Goal: Information Seeking & Learning: Learn about a topic

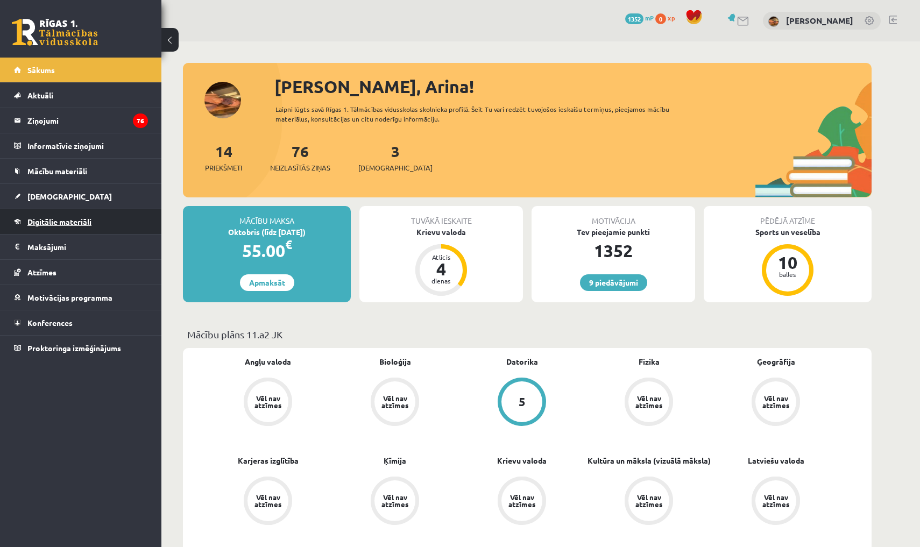
click at [35, 223] on span "Digitālie materiāli" at bounding box center [59, 222] width 64 height 10
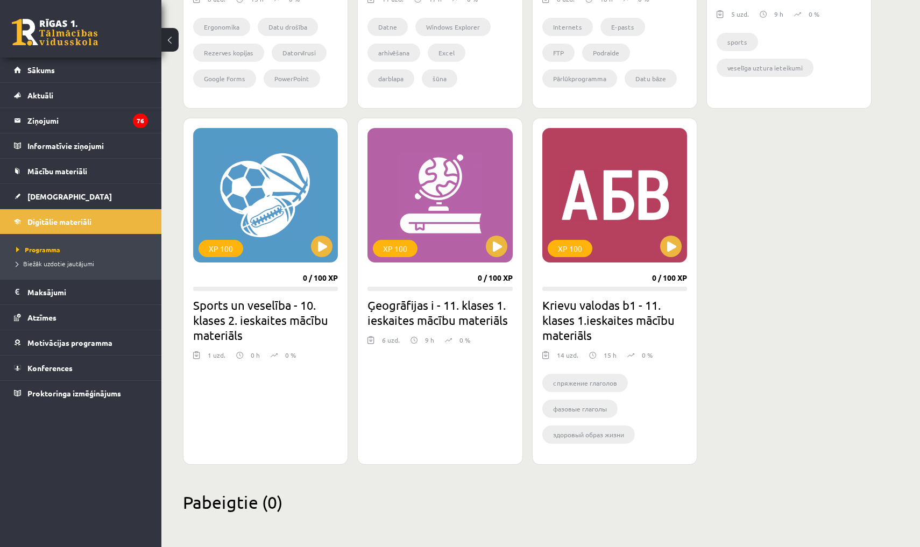
scroll to position [871, 0]
click at [667, 248] on button at bounding box center [671, 247] width 22 height 22
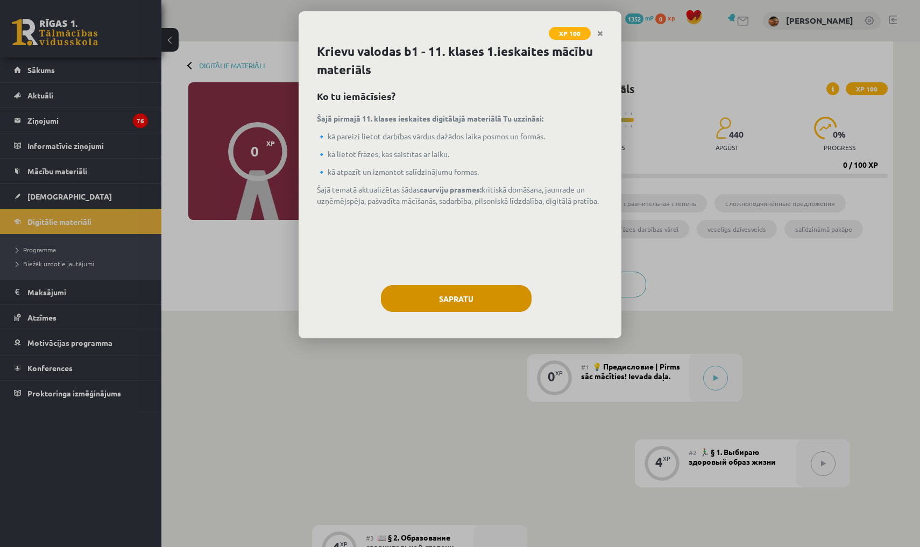
click at [453, 300] on button "Sapratu" at bounding box center [456, 298] width 151 height 27
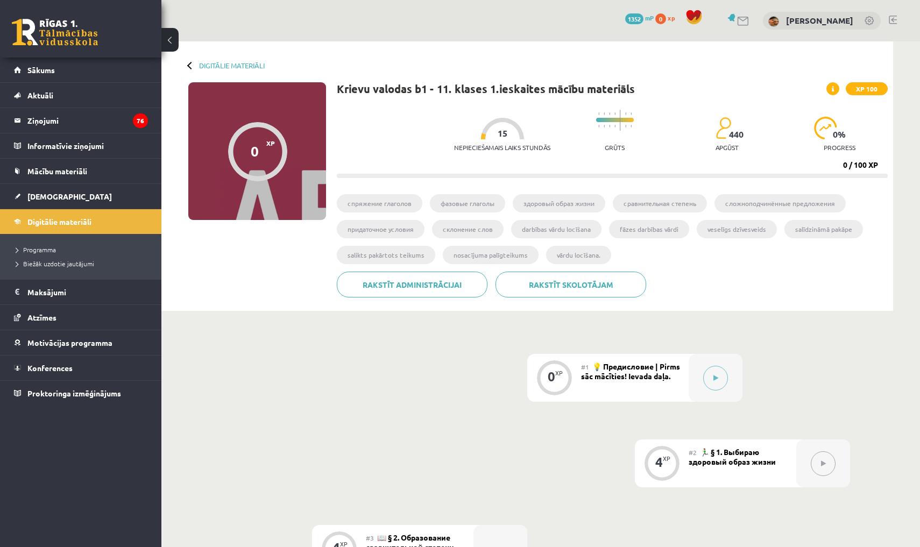
scroll to position [134, 0]
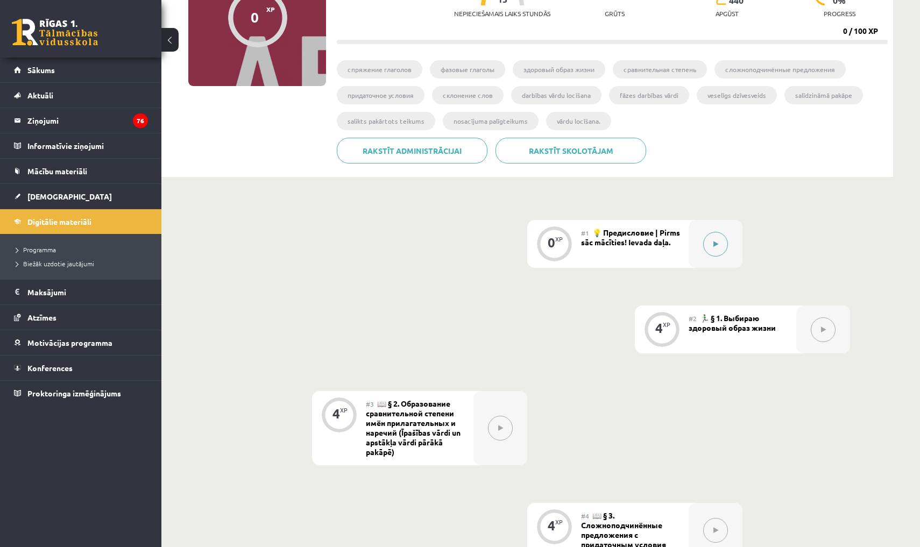
click at [714, 241] on icon at bounding box center [715, 244] width 5 height 6
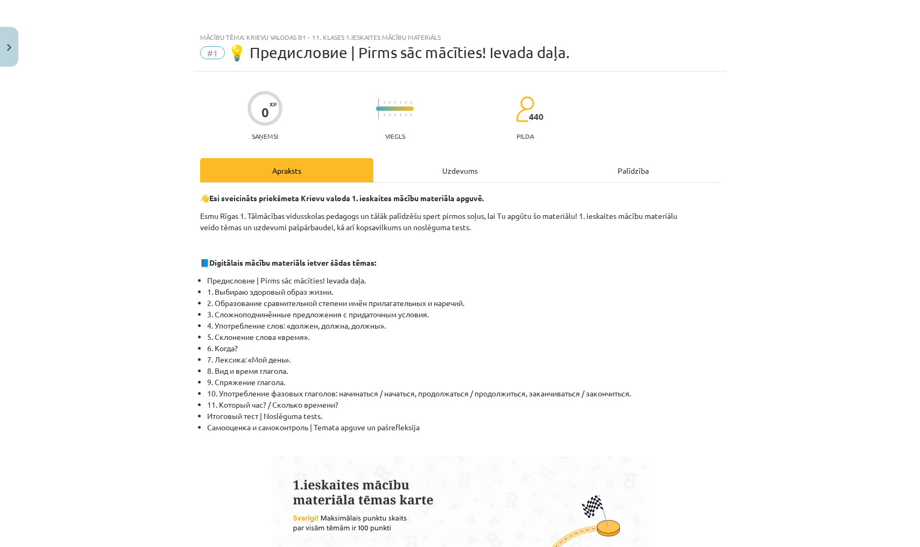
click at [469, 167] on div "Uzdevums" at bounding box center [459, 170] width 173 height 24
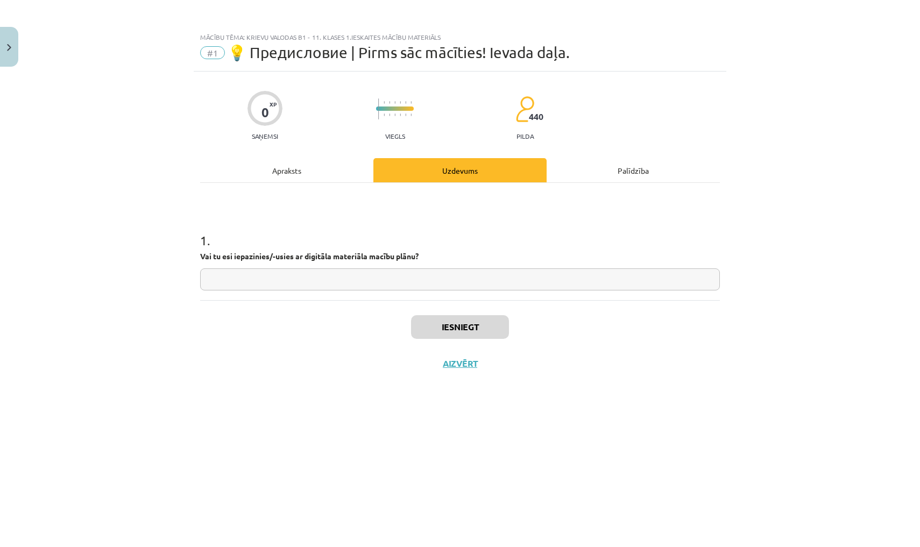
click at [424, 283] on input "text" at bounding box center [459, 279] width 519 height 22
type input "*"
type input "***"
click at [490, 327] on button "Iesniegt" at bounding box center [460, 327] width 98 height 24
click at [482, 364] on button "Nākamā nodarbība" at bounding box center [459, 370] width 105 height 25
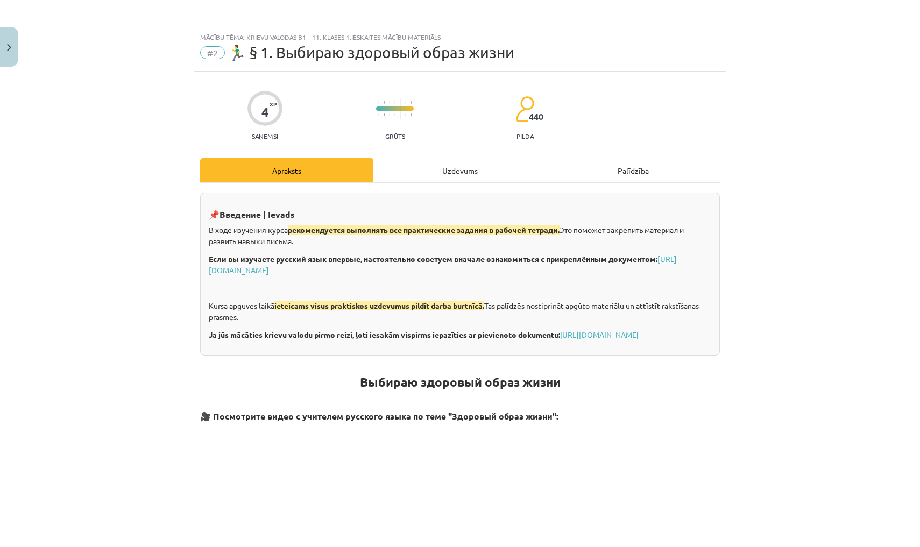
click at [444, 161] on div "Uzdevums" at bounding box center [459, 170] width 173 height 24
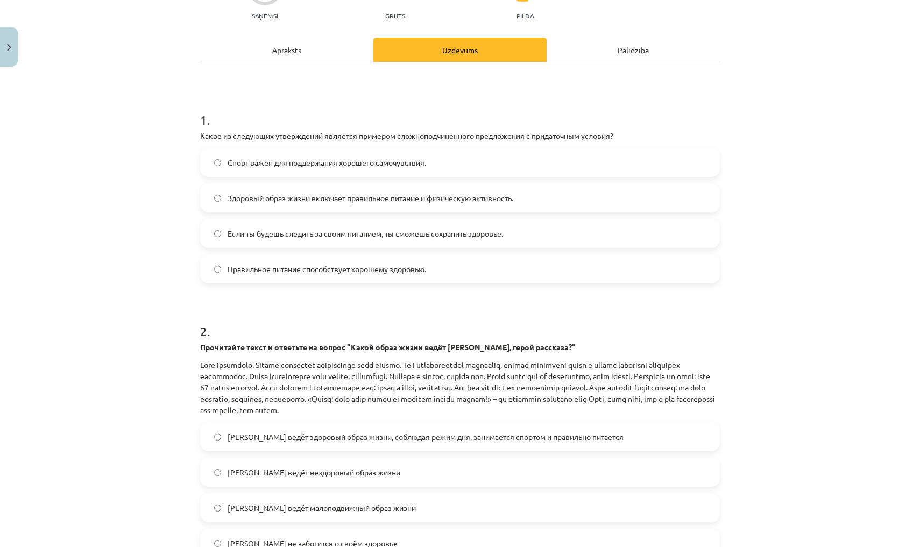
scroll to position [125, 0]
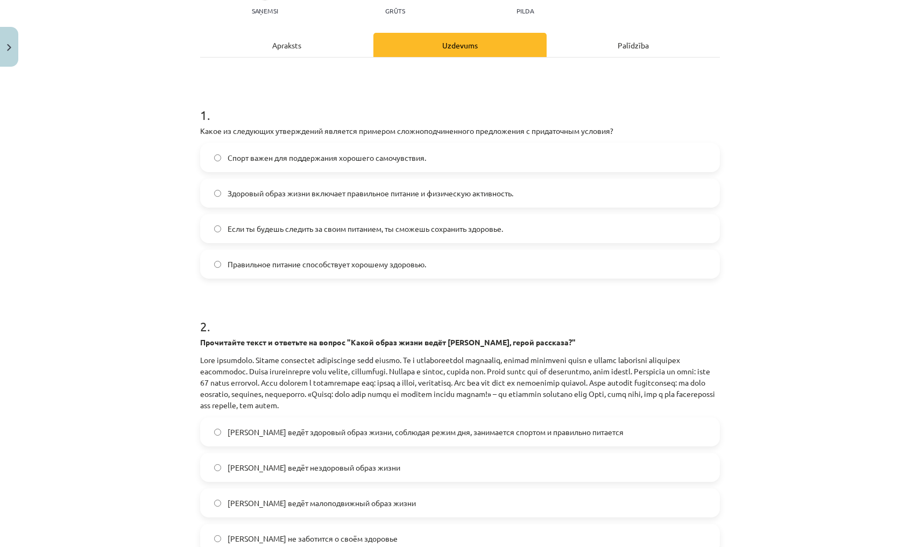
click at [319, 42] on div "Apraksts" at bounding box center [286, 45] width 173 height 24
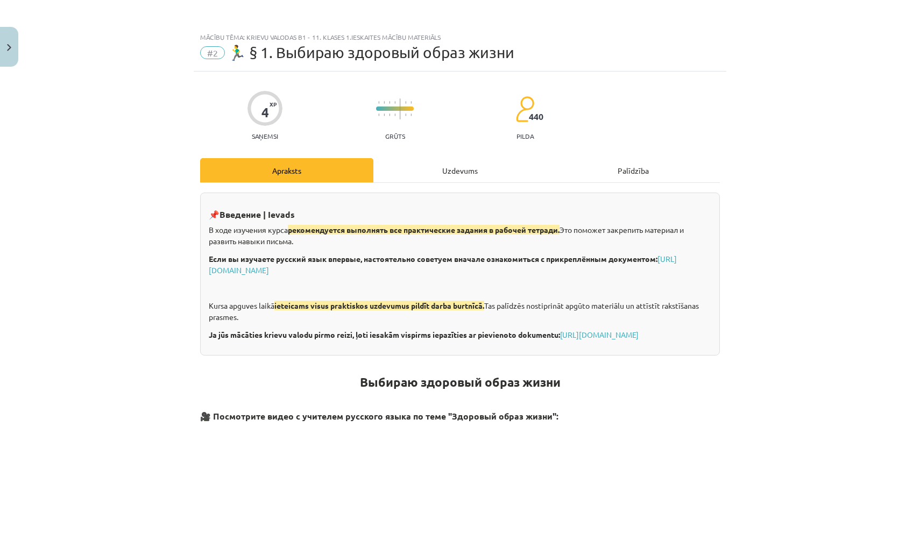
scroll to position [0, 0]
click at [460, 166] on div "Uzdevums" at bounding box center [459, 170] width 173 height 24
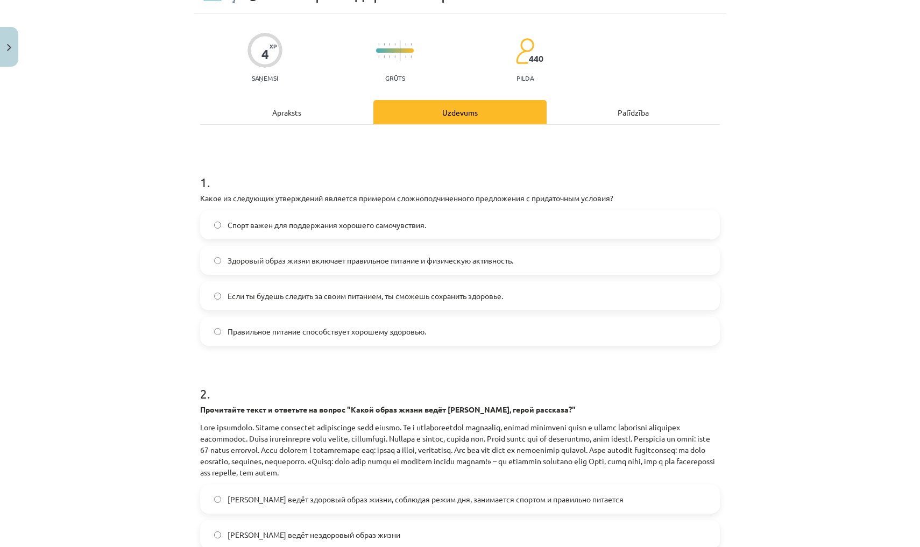
scroll to position [65, 0]
